Goal: Information Seeking & Learning: Find specific fact

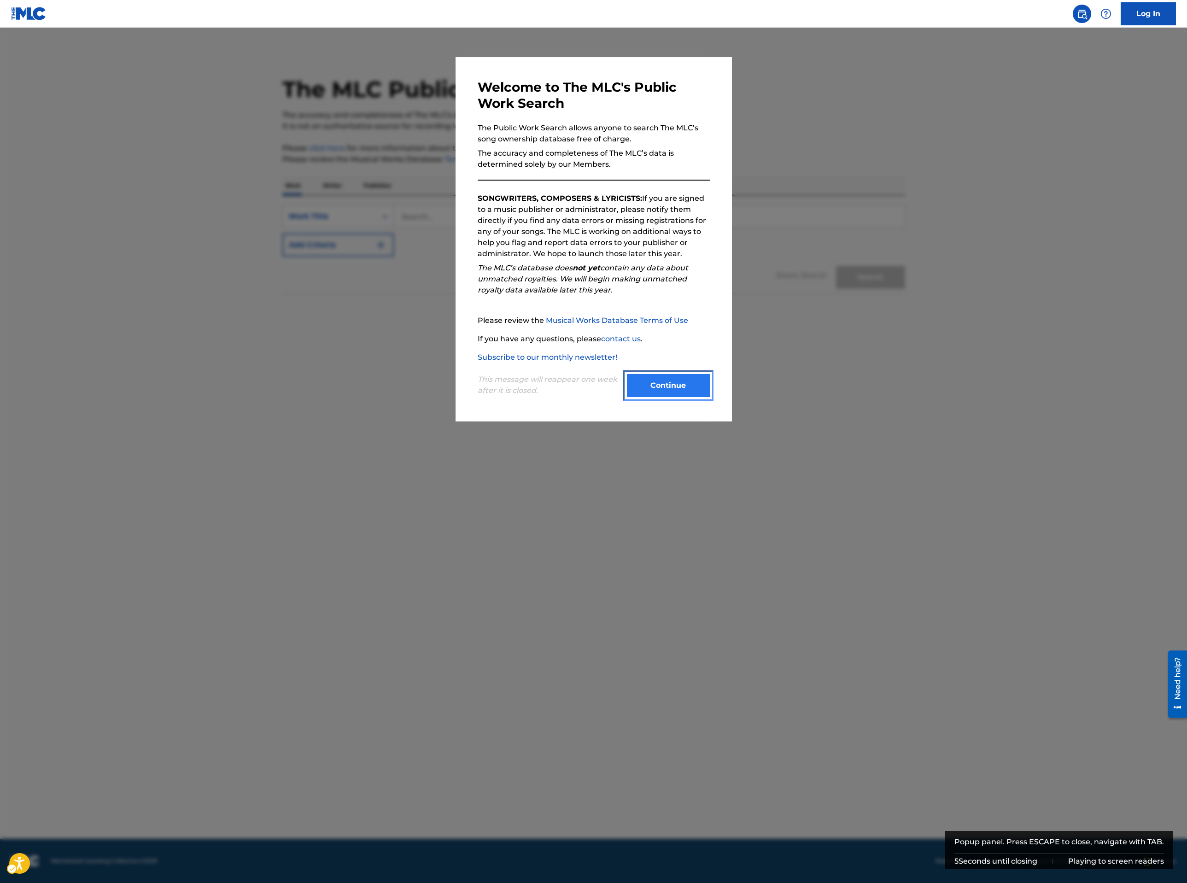
click at [672, 383] on button "Continue" at bounding box center [668, 385] width 83 height 23
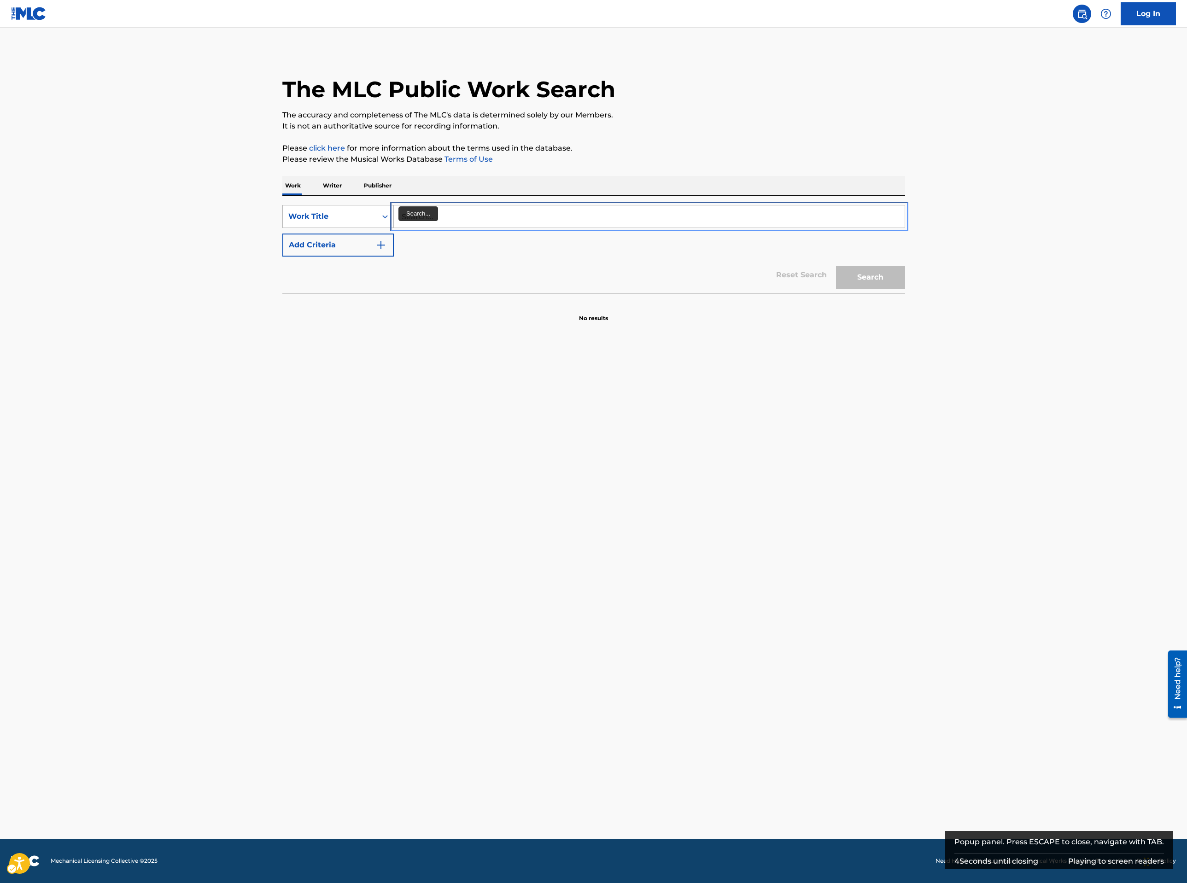
drag, startPoint x: 397, startPoint y: 216, endPoint x: 390, endPoint y: 217, distance: 7.0
click at [391, 217] on div "SearchWithCriteriae110abf3-43e2-46d0-a6b8-9316dd61e057 Work Title" at bounding box center [593, 216] width 623 height 23
type input "sock it 2 me"
click at [282, 234] on button "Add Criteria" at bounding box center [337, 245] width 111 height 23
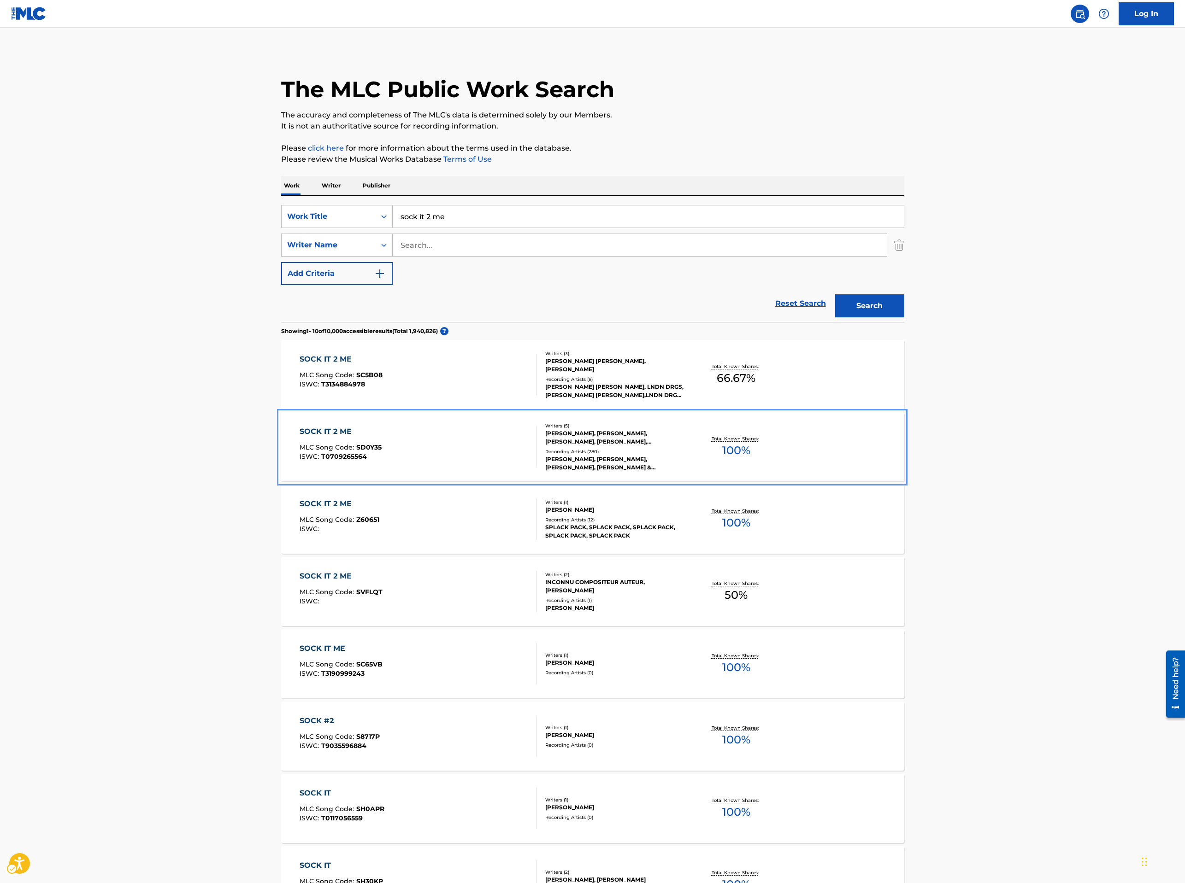
click at [512, 459] on div "SOCK IT 2 ME MLC Song Code : SD0Y35 ISWC : T0709265564" at bounding box center [417, 446] width 237 height 41
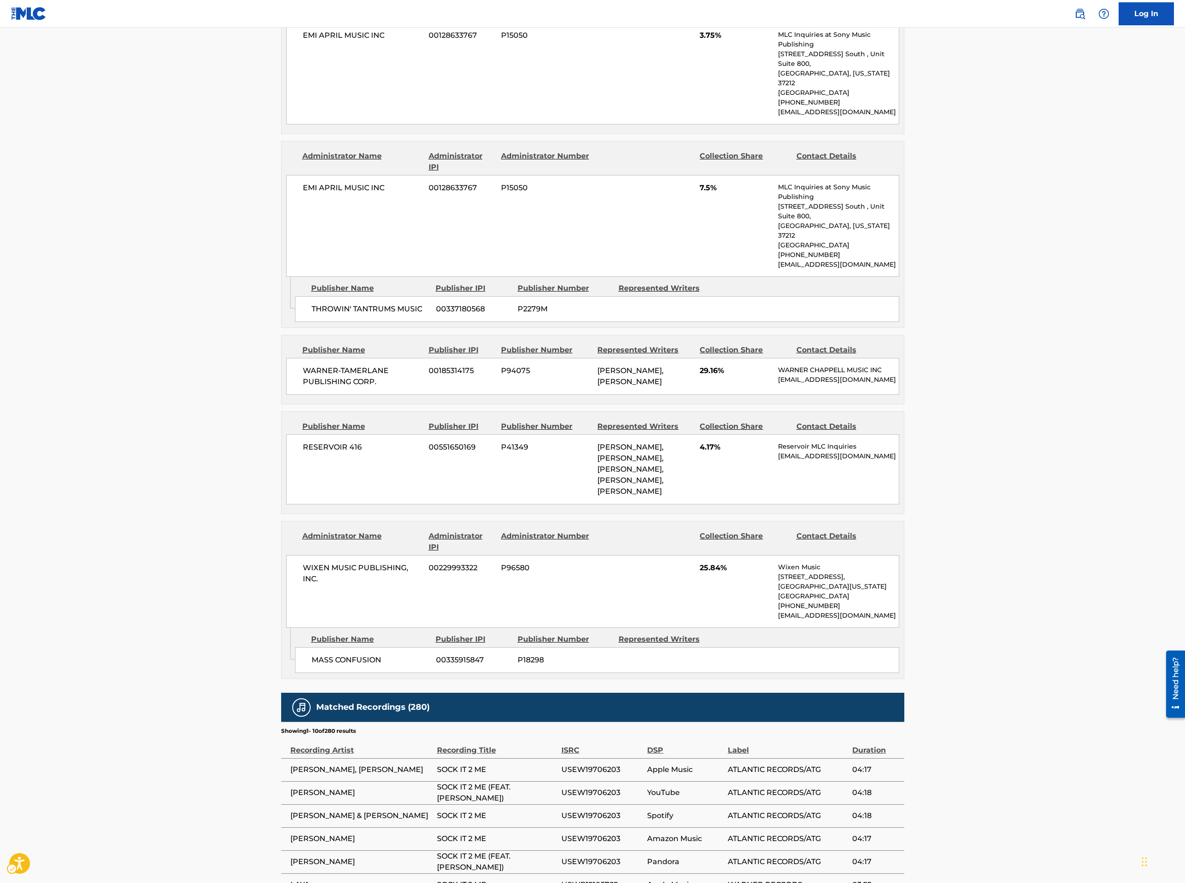
scroll to position [829, 0]
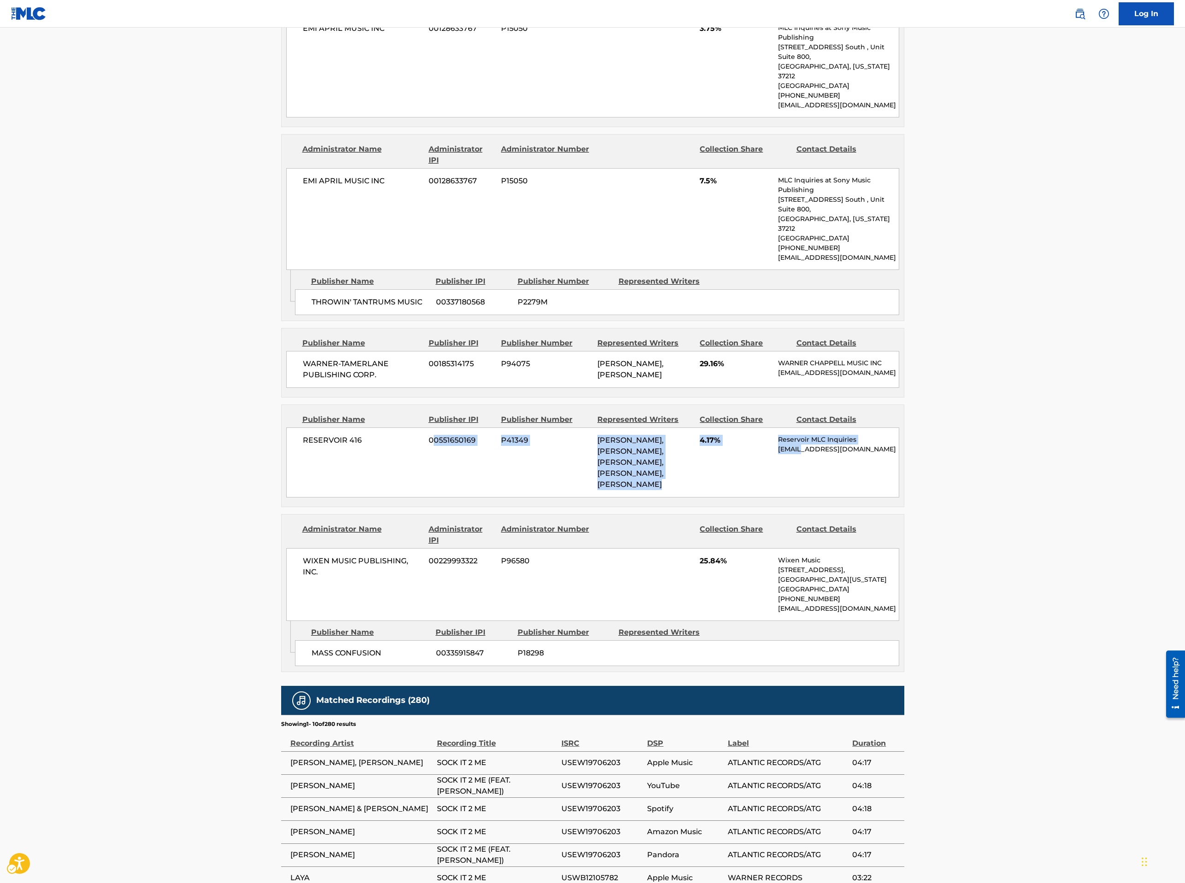
drag, startPoint x: 804, startPoint y: 419, endPoint x: 435, endPoint y: 398, distance: 369.6
click at [435, 428] on div "RESERVOIR 416 00551650169 P41349 THOMAS RANDOLPH BELL, TIMOTHY Z MOSLEY, MELISS…" at bounding box center [592, 463] width 613 height 70
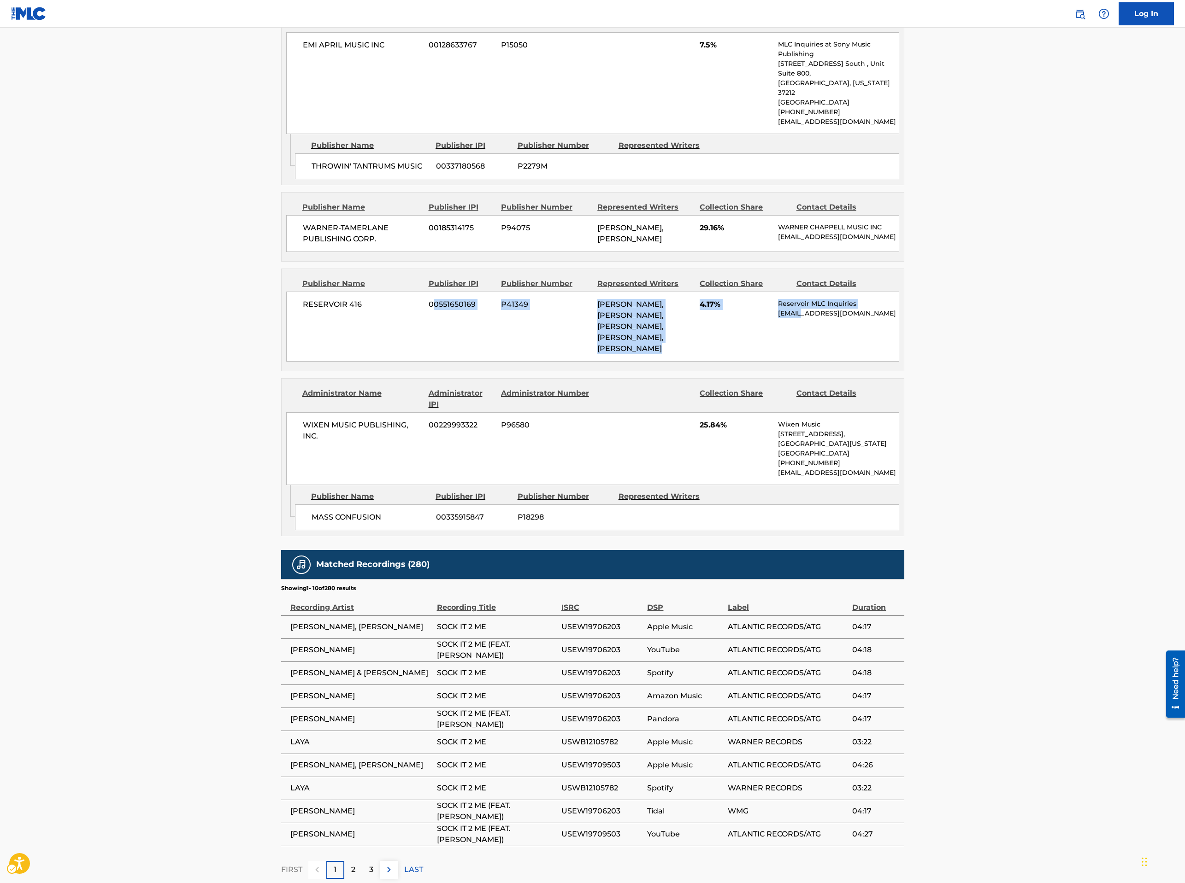
scroll to position [968, 0]
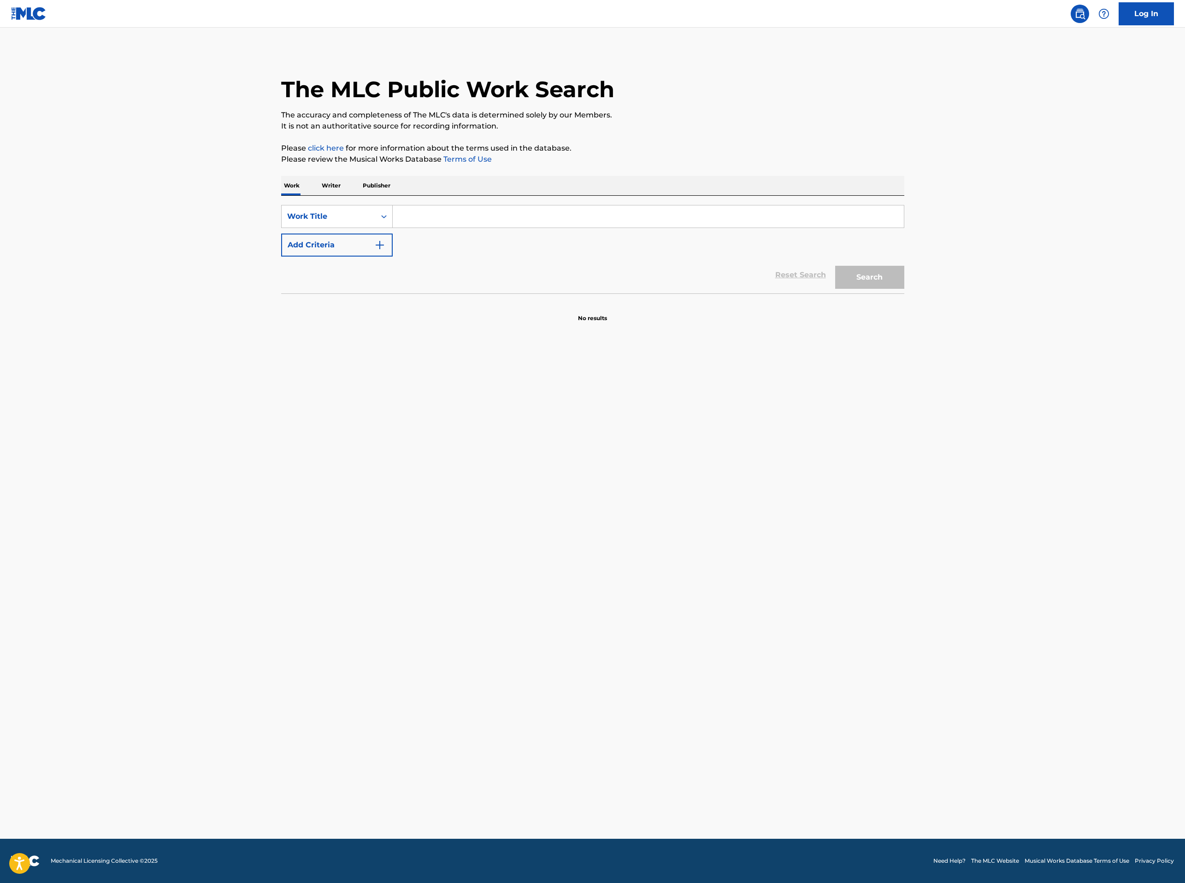
click at [401, 226] on input "Search Form" at bounding box center [648, 216] width 511 height 22
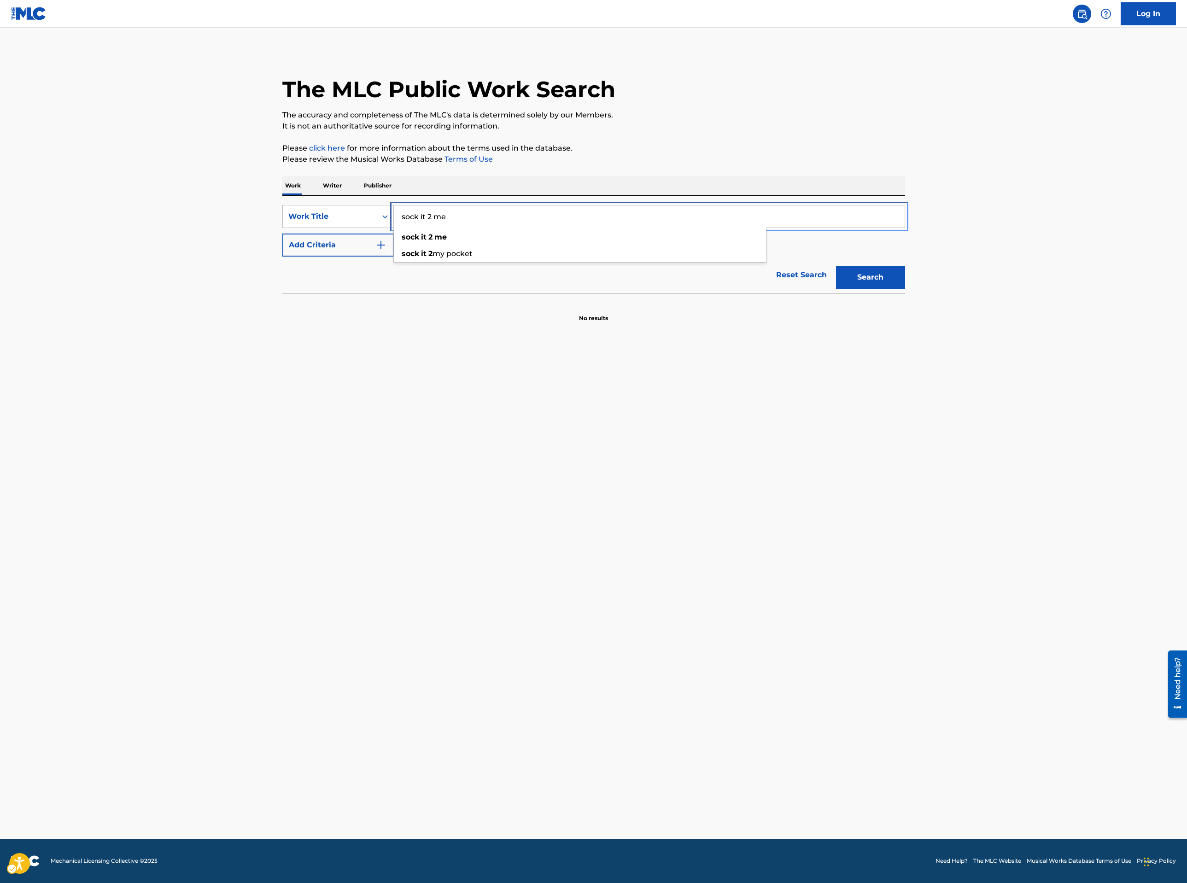
type input "sock it 2 me"
click at [282, 234] on button "Add Criteria" at bounding box center [337, 245] width 111 height 23
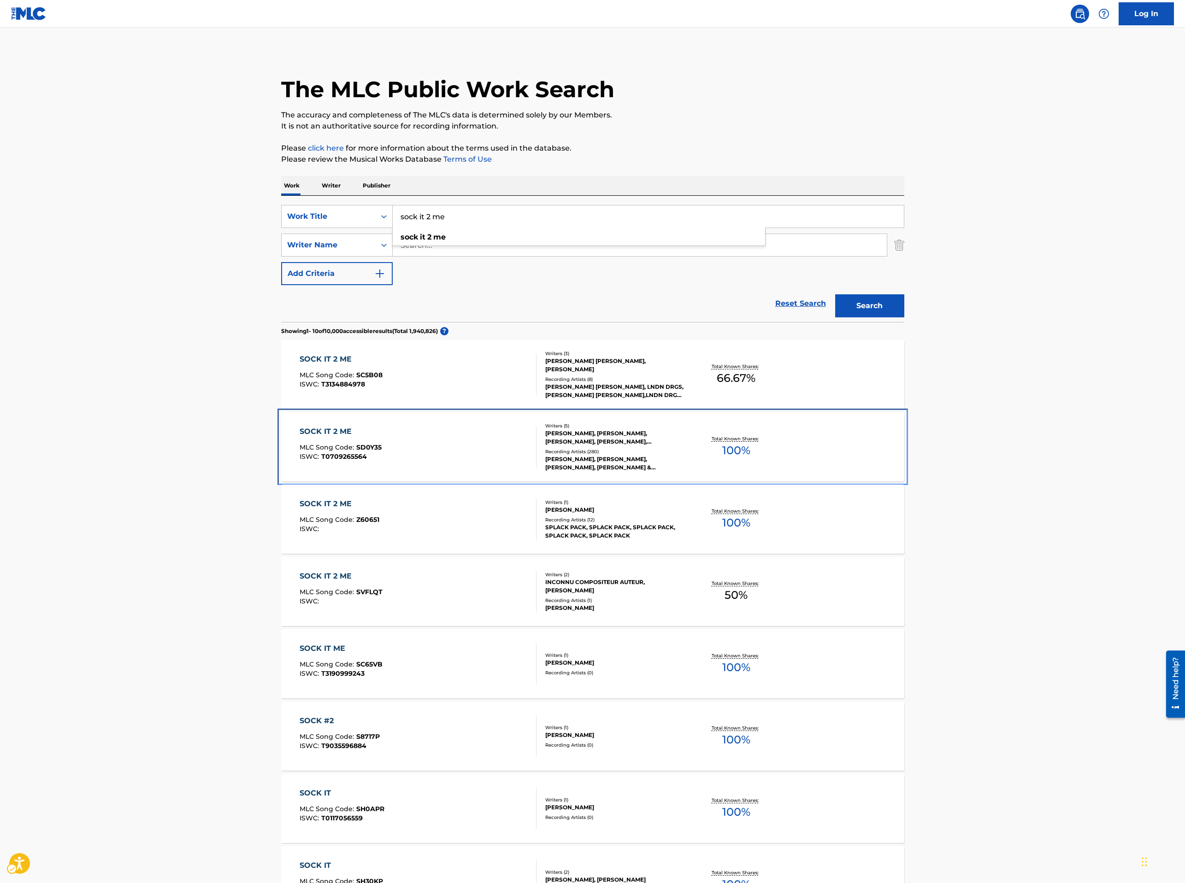
click at [451, 463] on div "SOCK IT 2 ME MLC Song Code : SD0Y35 ISWC : T0709265564" at bounding box center [417, 446] width 237 height 41
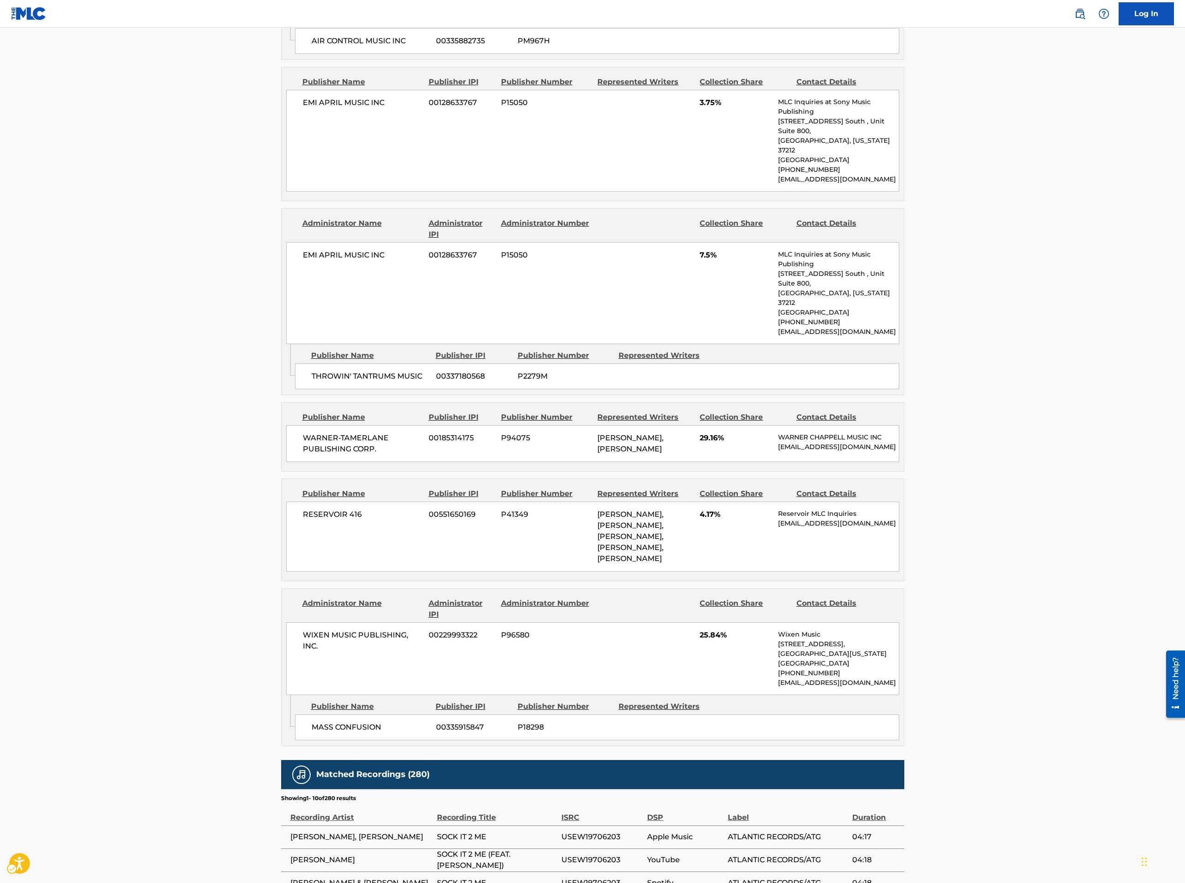
scroll to position [760, 0]
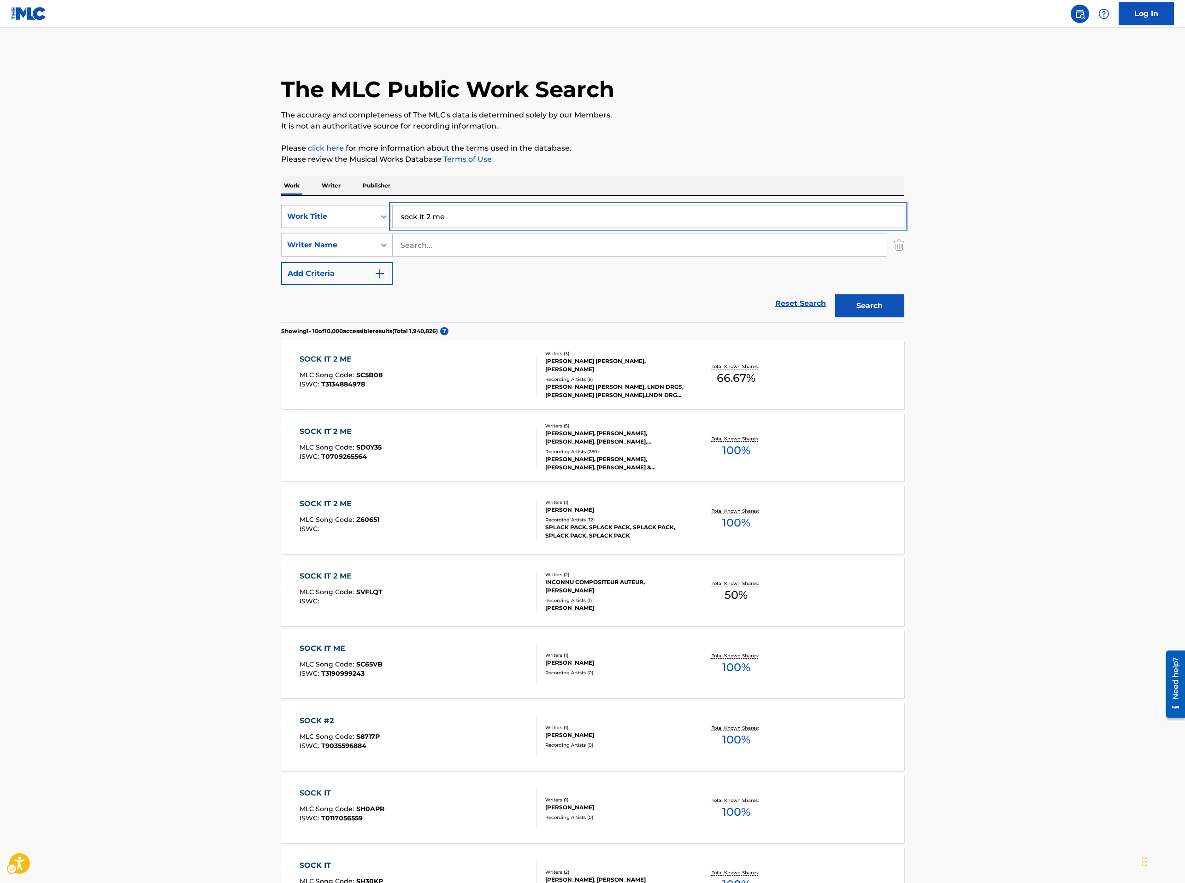
click at [491, 209] on input "sock it 2 me" at bounding box center [648, 216] width 511 height 22
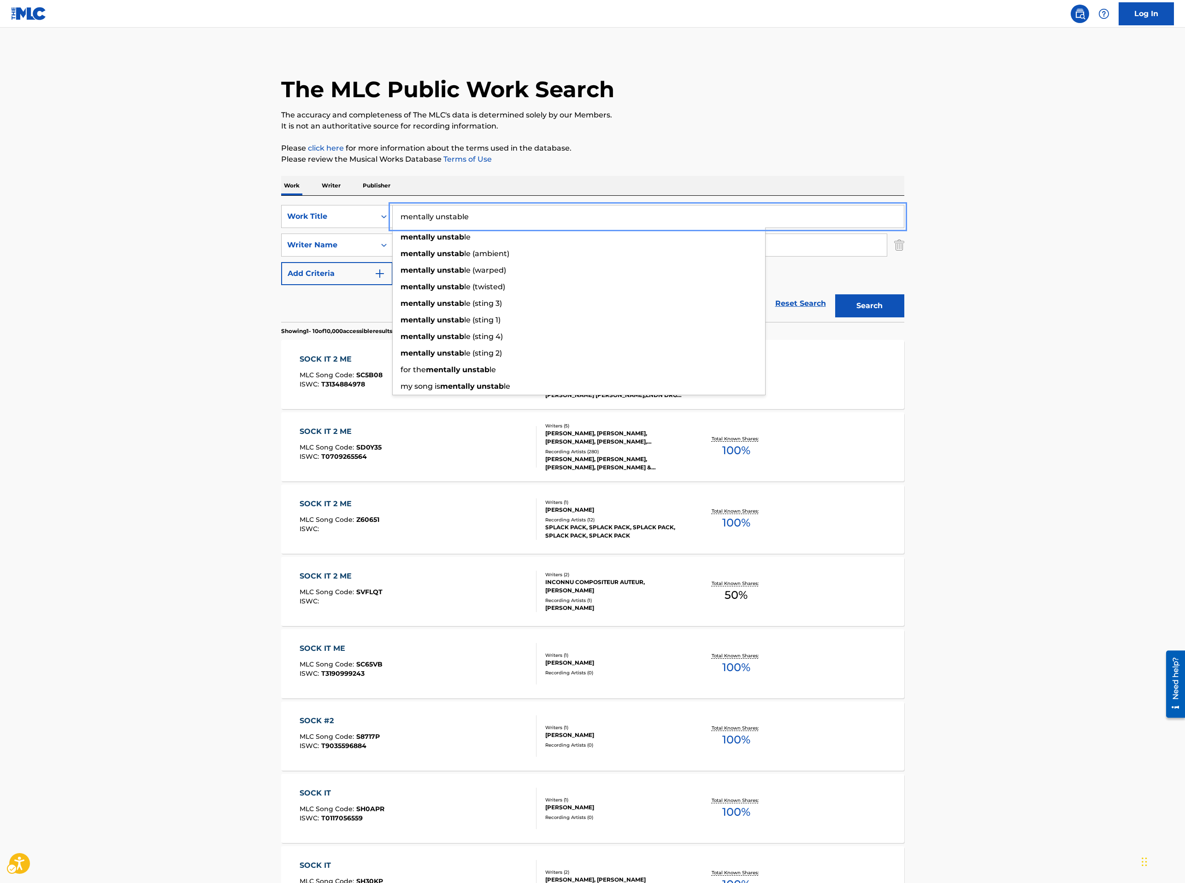
type input "mentally unstable"
click at [835, 294] on button "Search" at bounding box center [869, 305] width 69 height 23
